Goal: Task Accomplishment & Management: Use online tool/utility

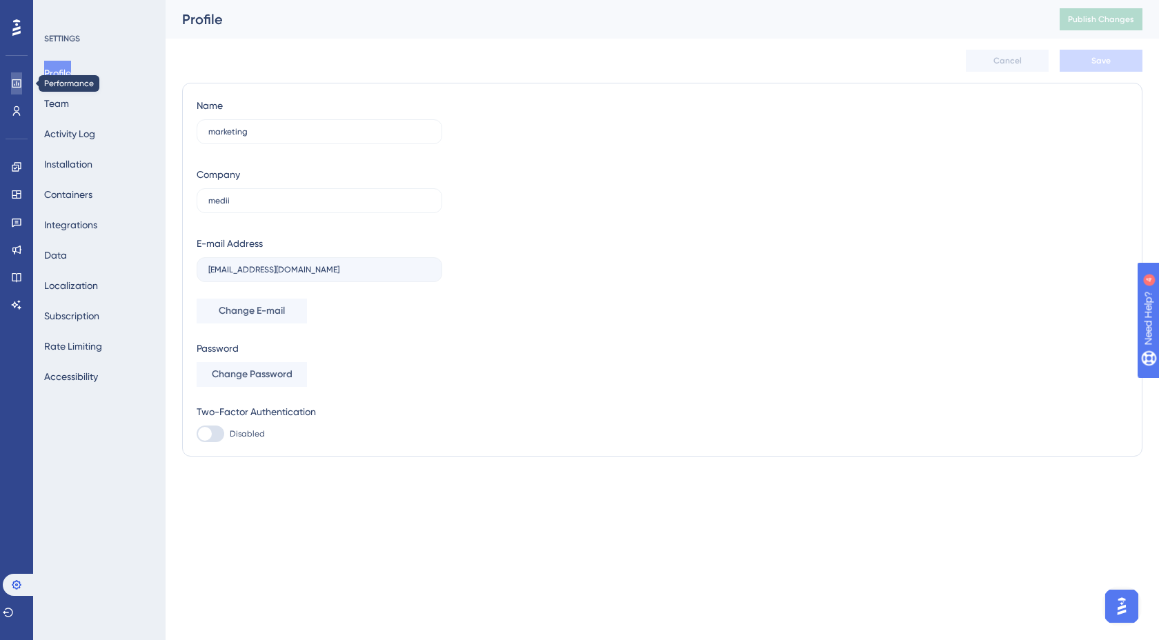
click at [21, 89] on link at bounding box center [16, 83] width 11 height 22
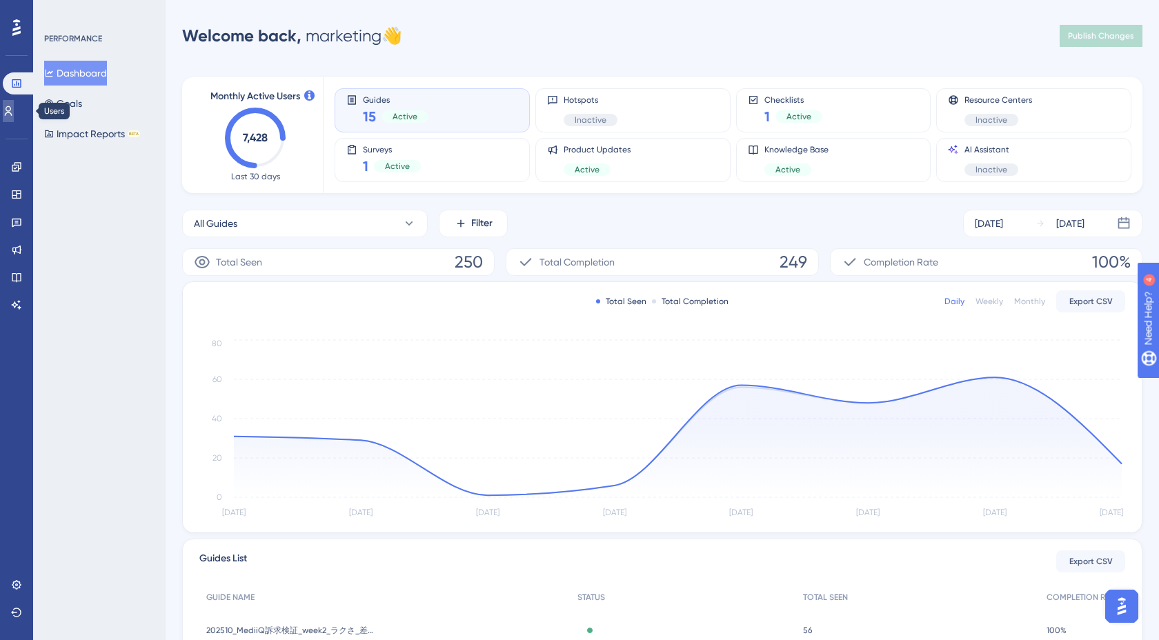
click at [14, 103] on link at bounding box center [8, 111] width 11 height 22
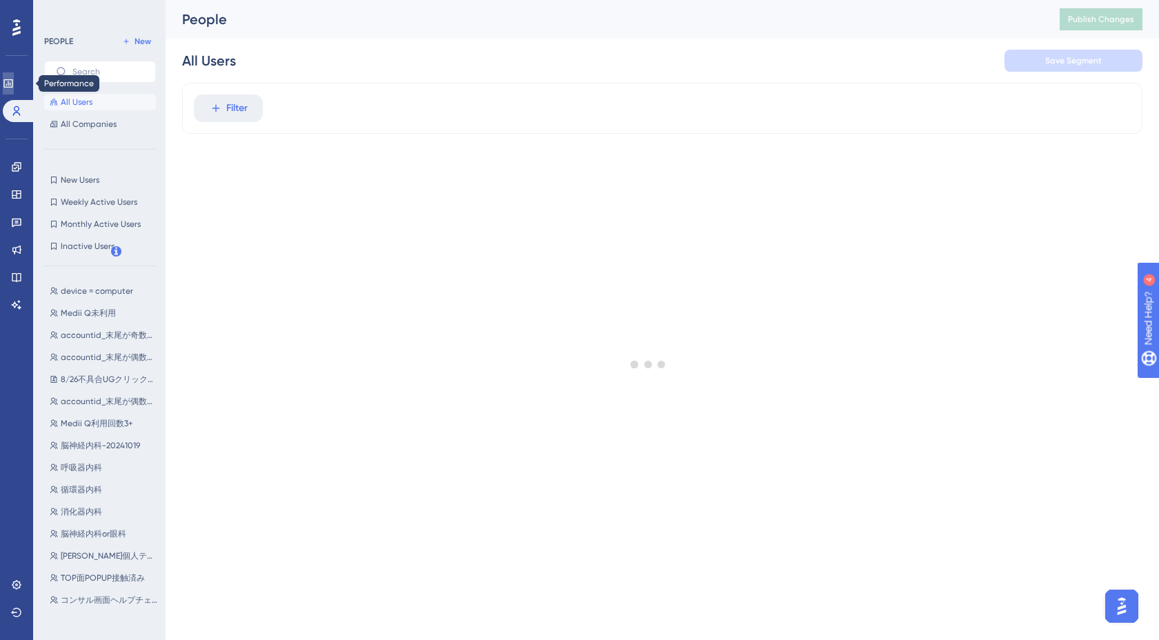
click at [14, 88] on icon at bounding box center [8, 83] width 11 height 11
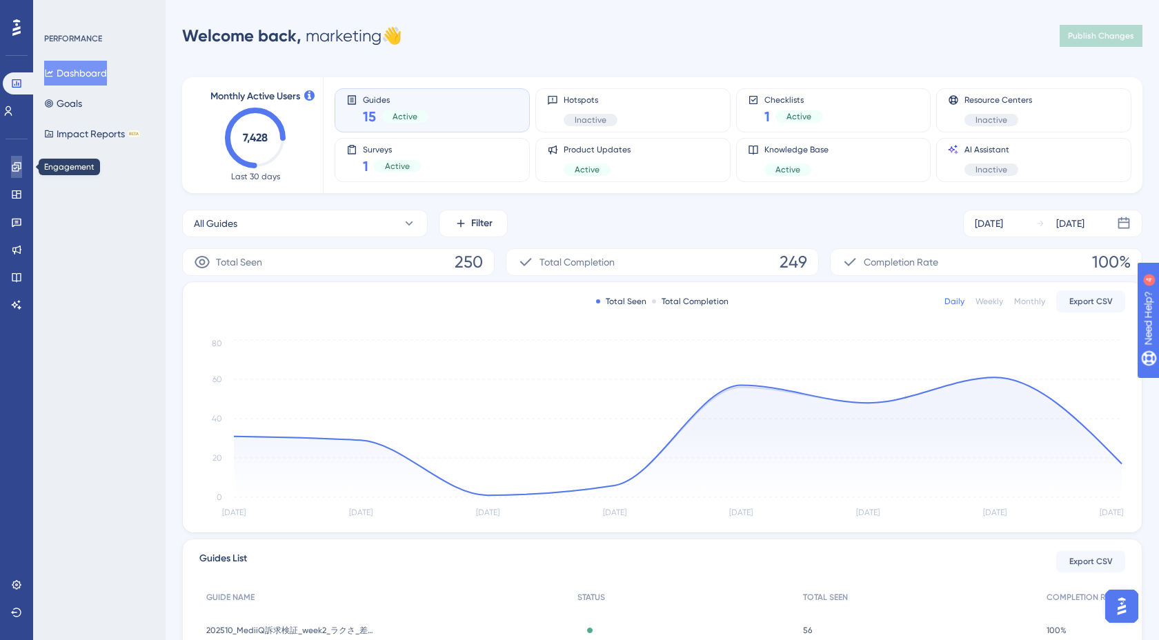
click at [15, 172] on link at bounding box center [16, 167] width 11 height 22
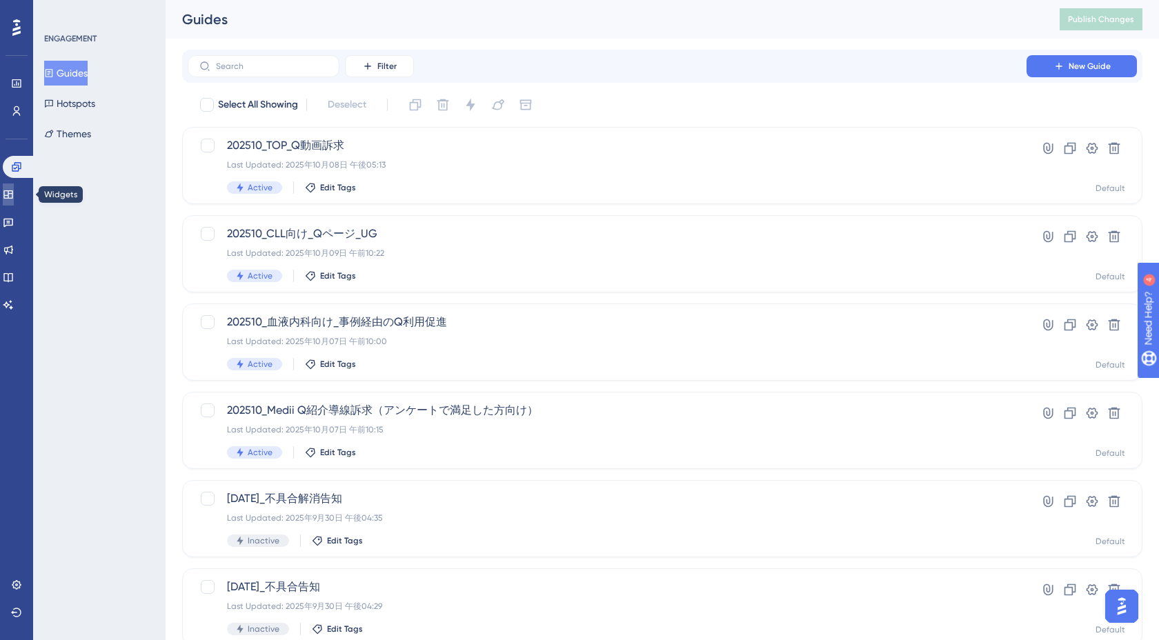
click at [12, 198] on icon at bounding box center [7, 194] width 9 height 8
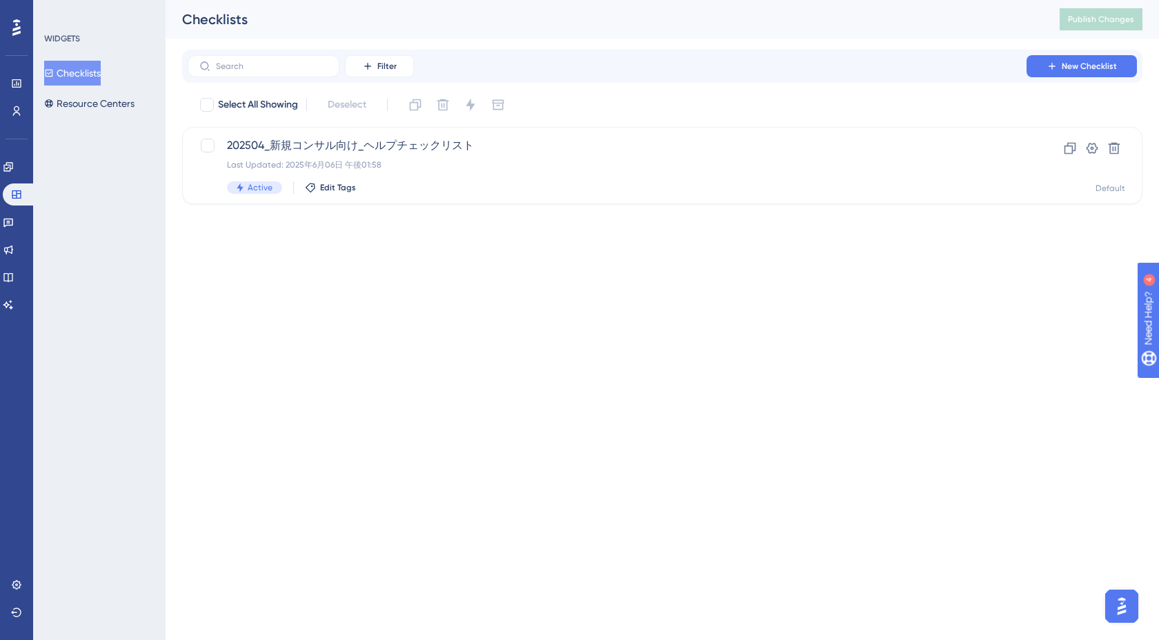
click at [17, 209] on div "Engagement Widgets Feedback Product Updates Knowledge Base AI Assistant" at bounding box center [17, 236] width 28 height 160
click at [14, 223] on icon at bounding box center [8, 222] width 11 height 11
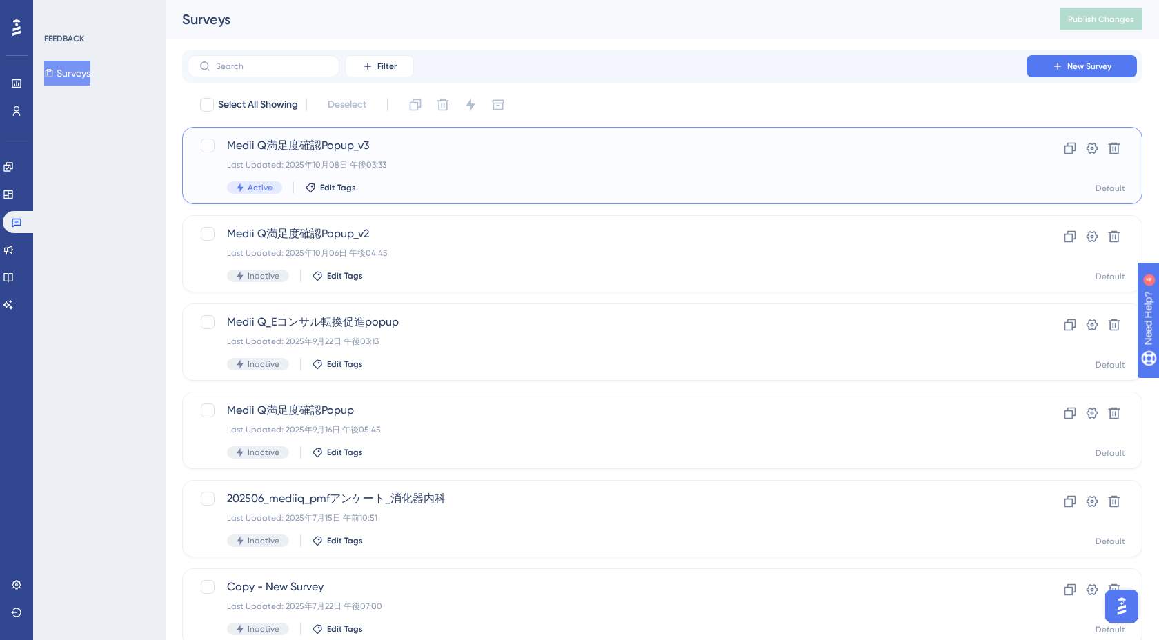
click at [473, 132] on div "Medii Q満足度確認Popup_v3 Last Updated: 2025年10月08日 午後03:33 Active Edit Tags Clone S…" at bounding box center [662, 165] width 960 height 77
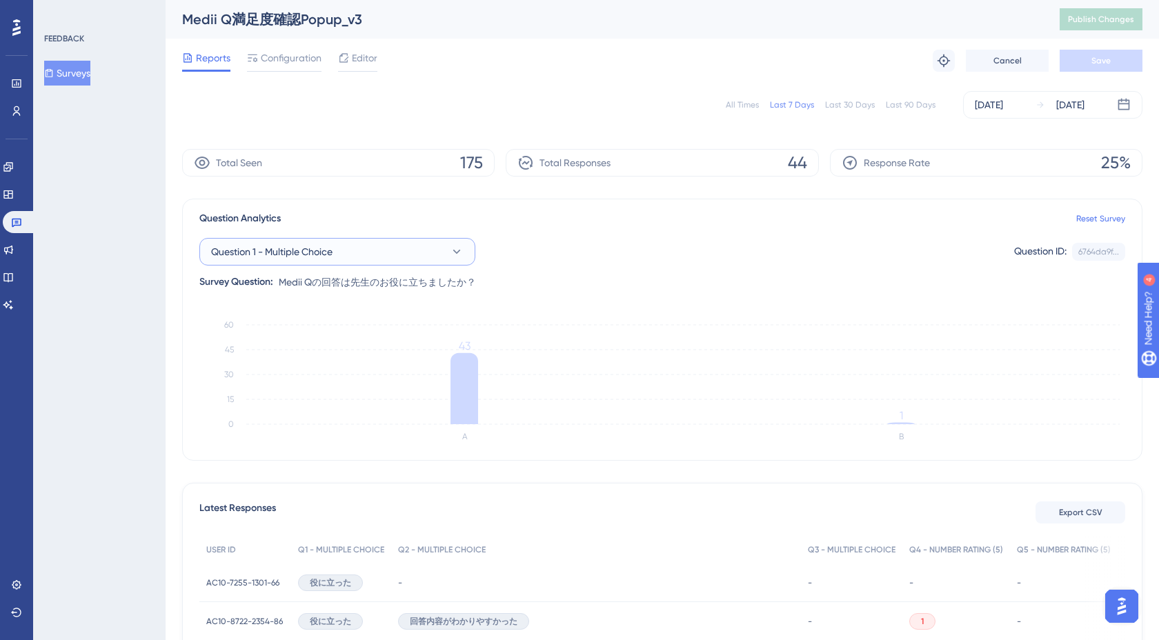
click at [458, 248] on icon at bounding box center [457, 252] width 14 height 14
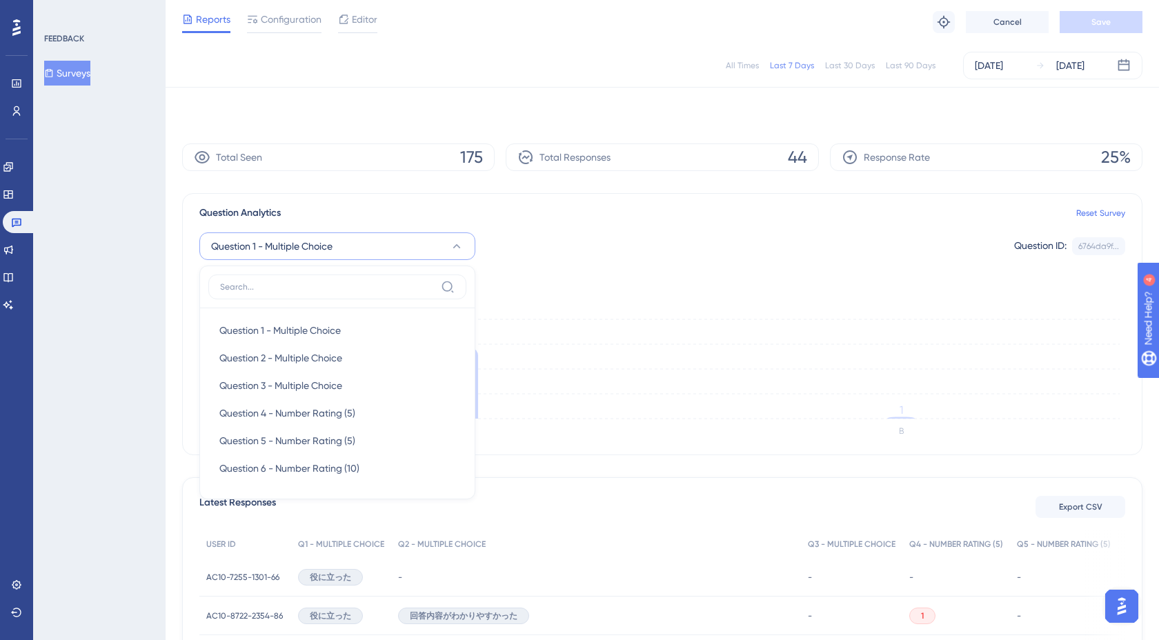
scroll to position [68, 0]
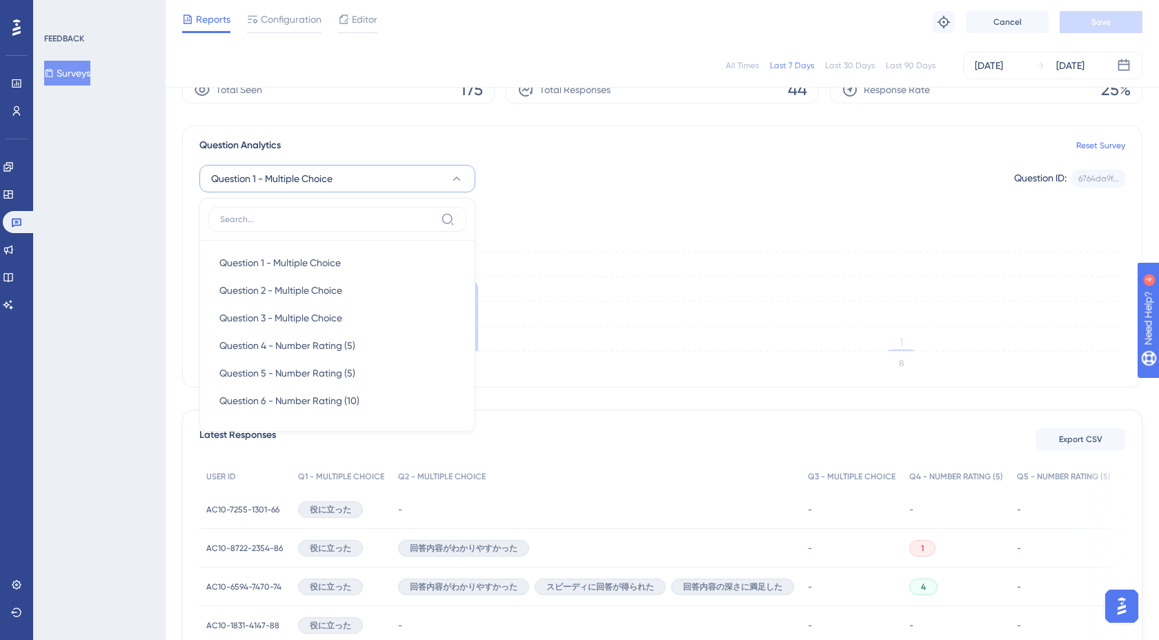
click at [531, 217] on div "Question Analytics Reset Survey Question 1 - Multiple Choice Question 1 - Multi…" at bounding box center [662, 257] width 960 height 262
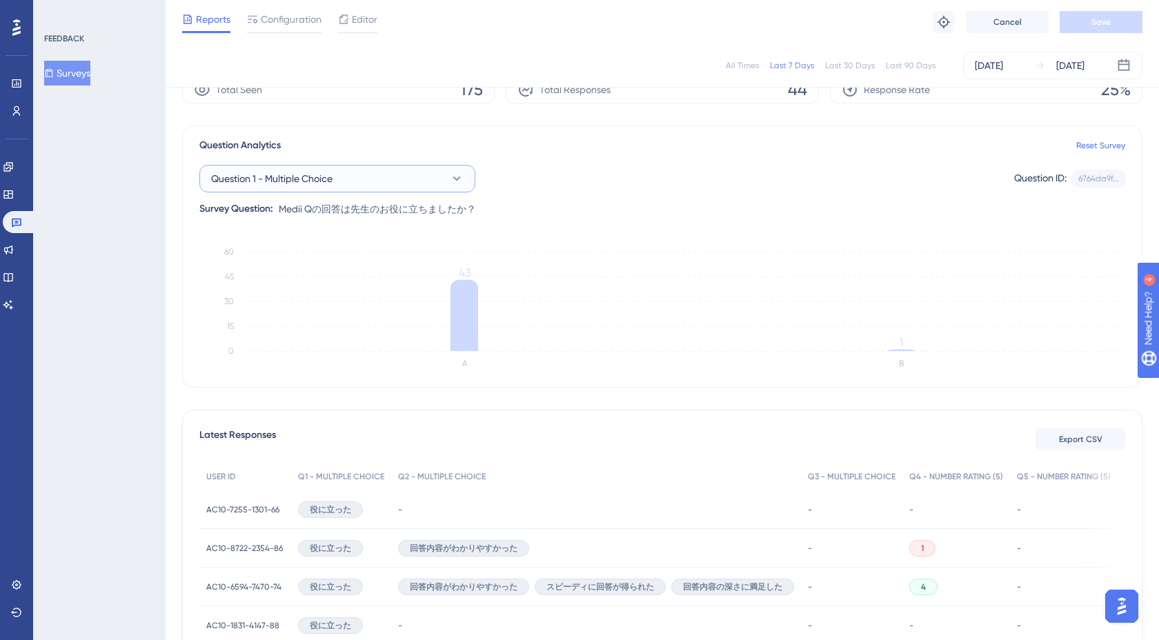
click at [406, 174] on button "Question 1 - Multiple Choice" at bounding box center [337, 179] width 276 height 28
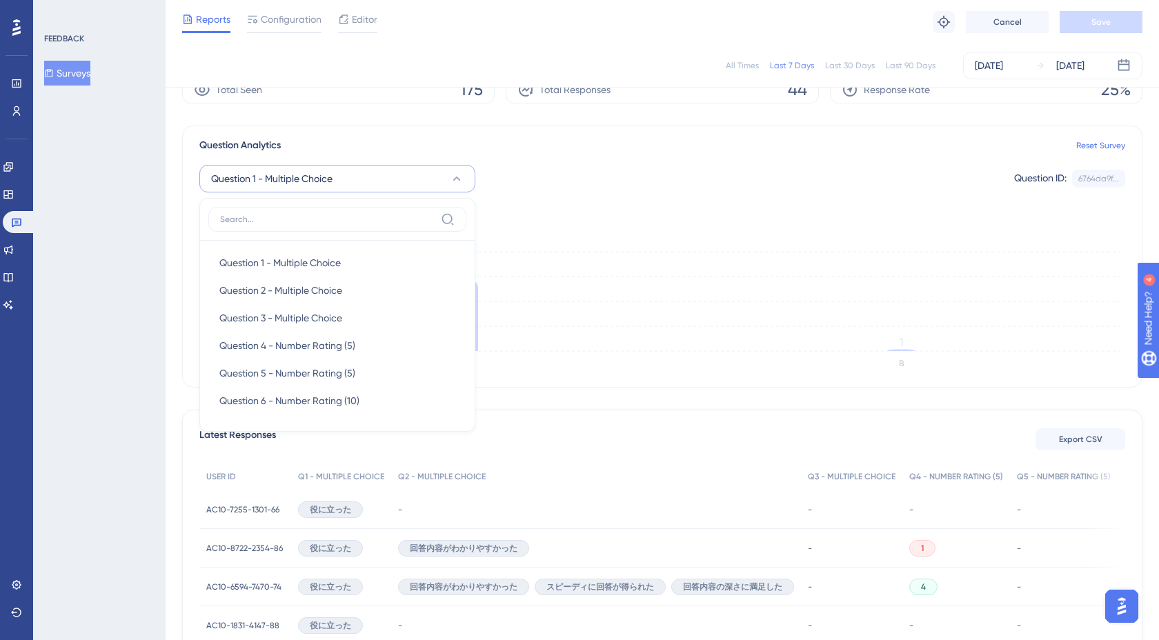
scroll to position [62, 0]
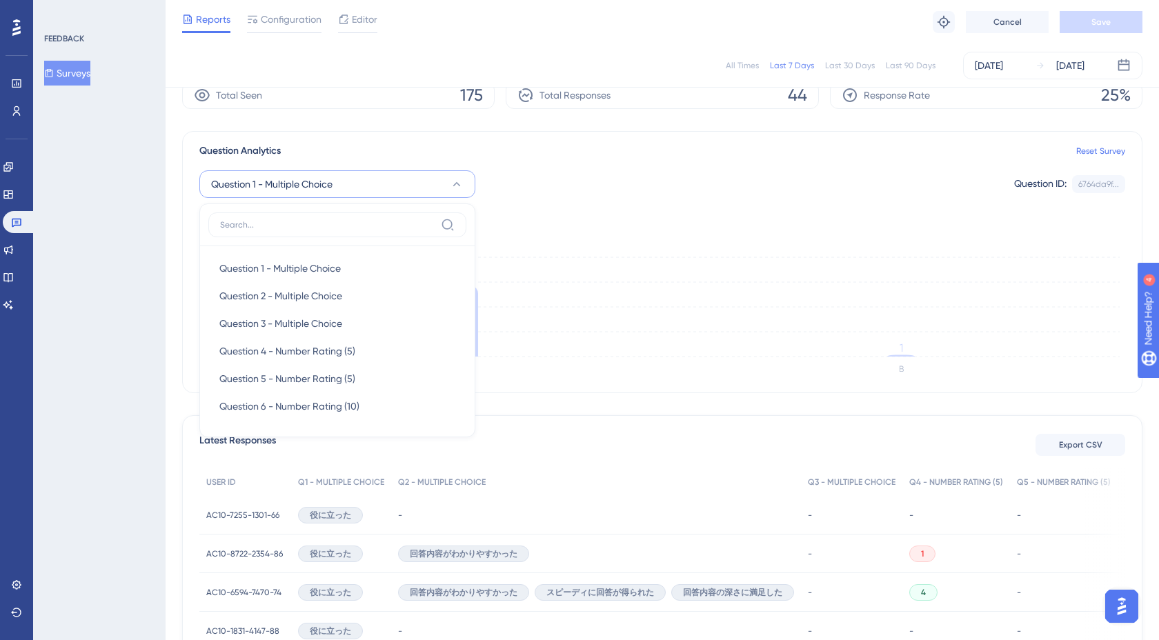
click at [589, 175] on div "Question 1 - Multiple Choice Question 1 - Multiple Choice Question 1 - Multiple…" at bounding box center [662, 184] width 926 height 28
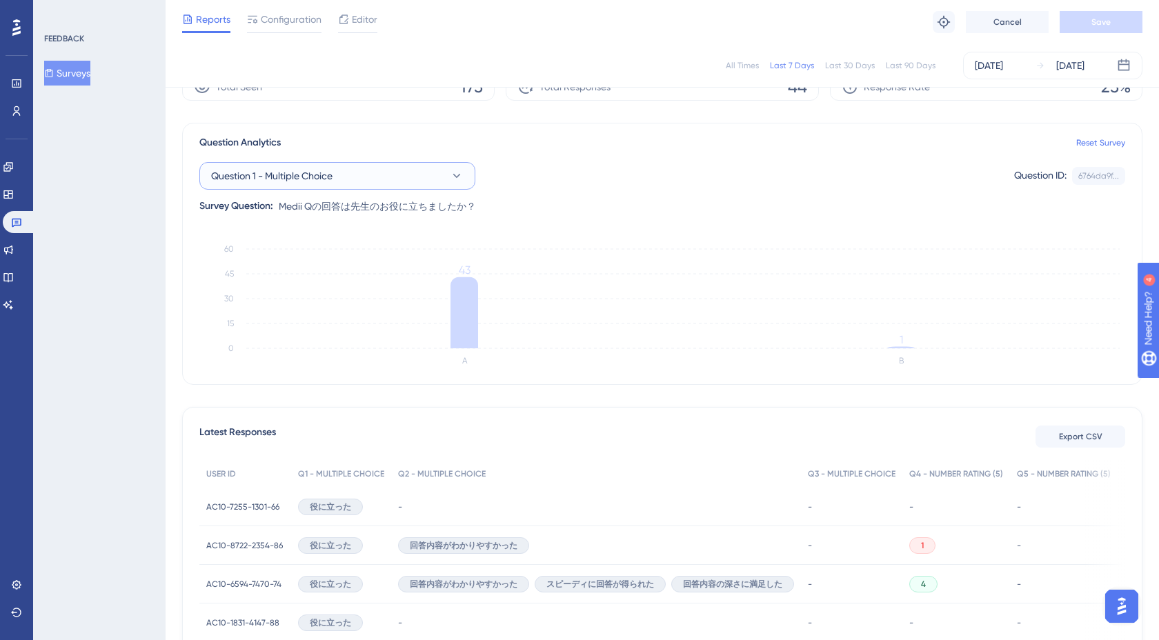
click at [439, 180] on button "Question 1 - Multiple Choice" at bounding box center [337, 176] width 276 height 28
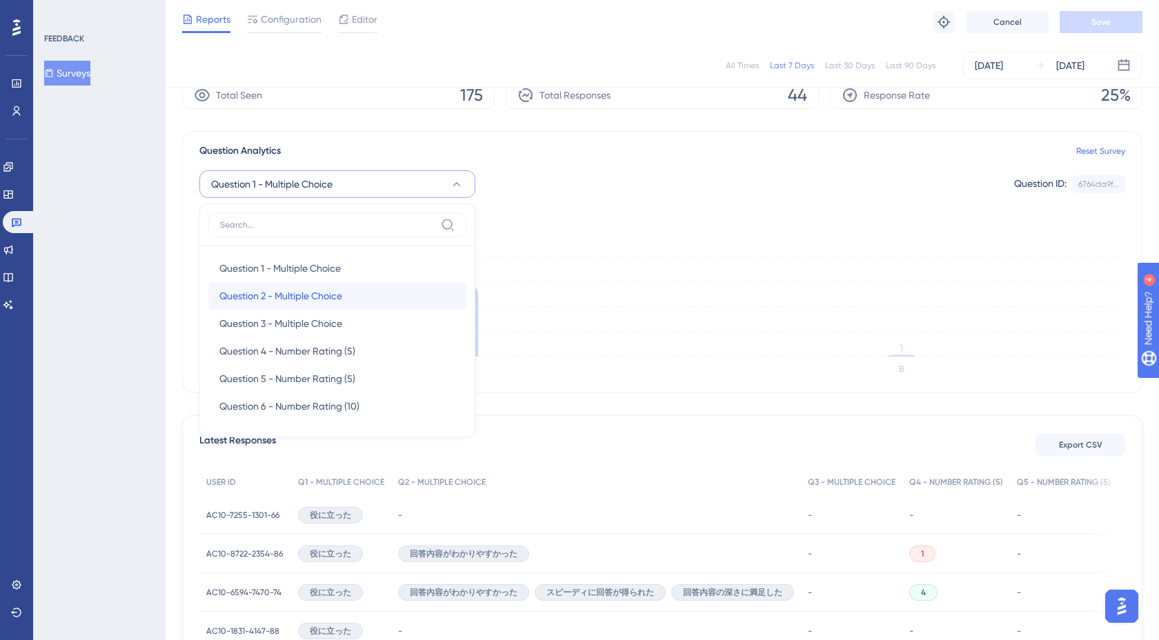
click at [350, 288] on div "Question 2 - Multiple Choice Question 2 - Multiple Choice" at bounding box center [337, 296] width 236 height 28
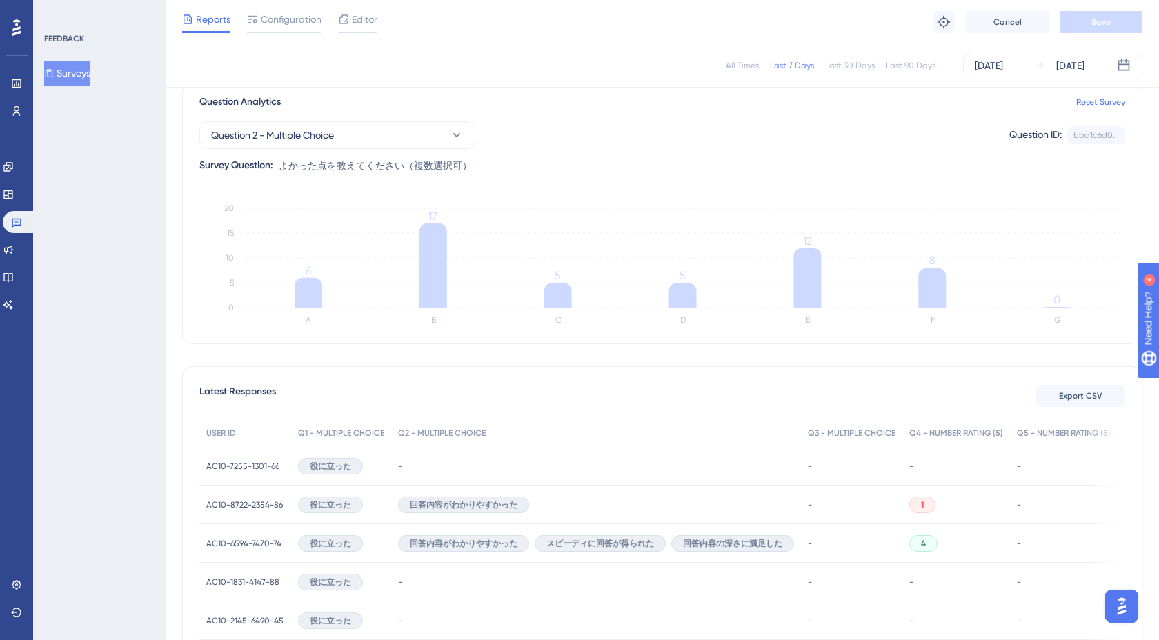
scroll to position [86, 0]
